Goal: Transaction & Acquisition: Download file/media

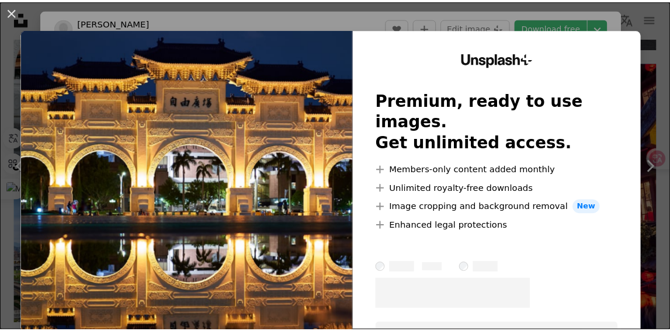
scroll to position [39, 0]
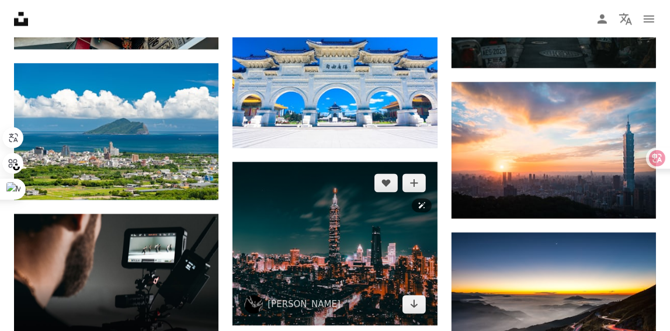
scroll to position [1968, 0]
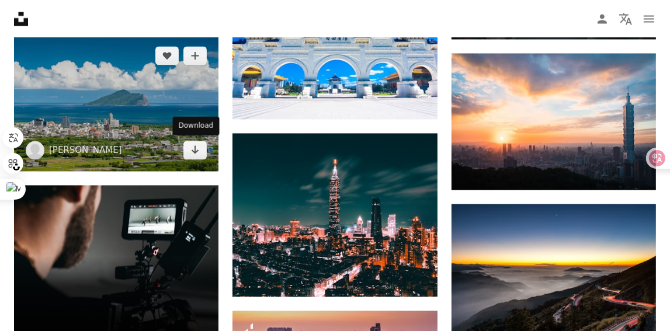
drag, startPoint x: 186, startPoint y: 140, endPoint x: 175, endPoint y: 123, distance: 19.5
click at [175, 123] on div "Download" at bounding box center [196, 125] width 47 height 19
click at [192, 153] on icon "Arrow pointing down" at bounding box center [195, 150] width 9 height 14
